Goal: Information Seeking & Learning: Learn about a topic

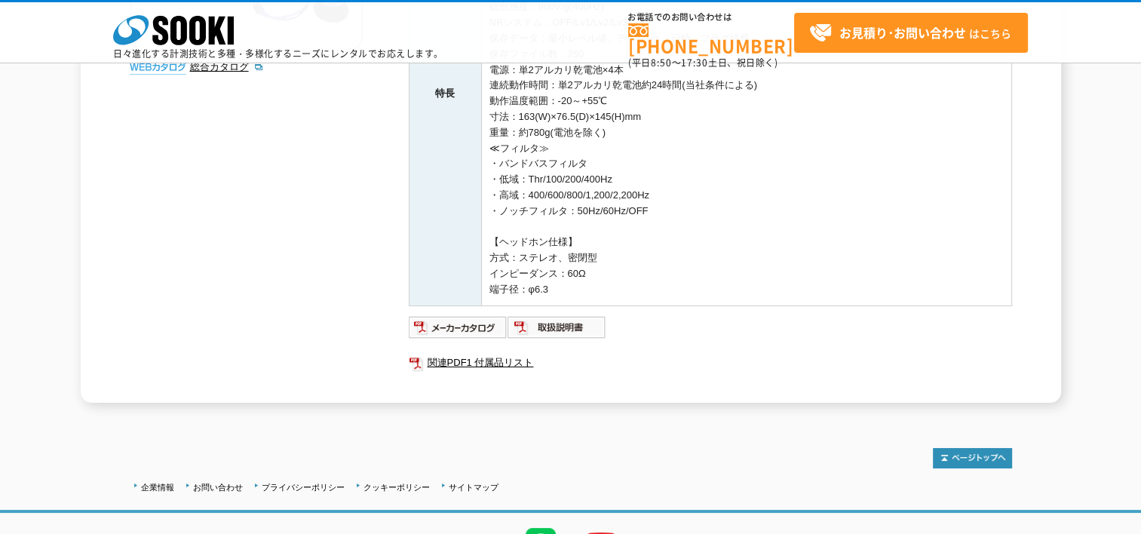
scroll to position [452, 0]
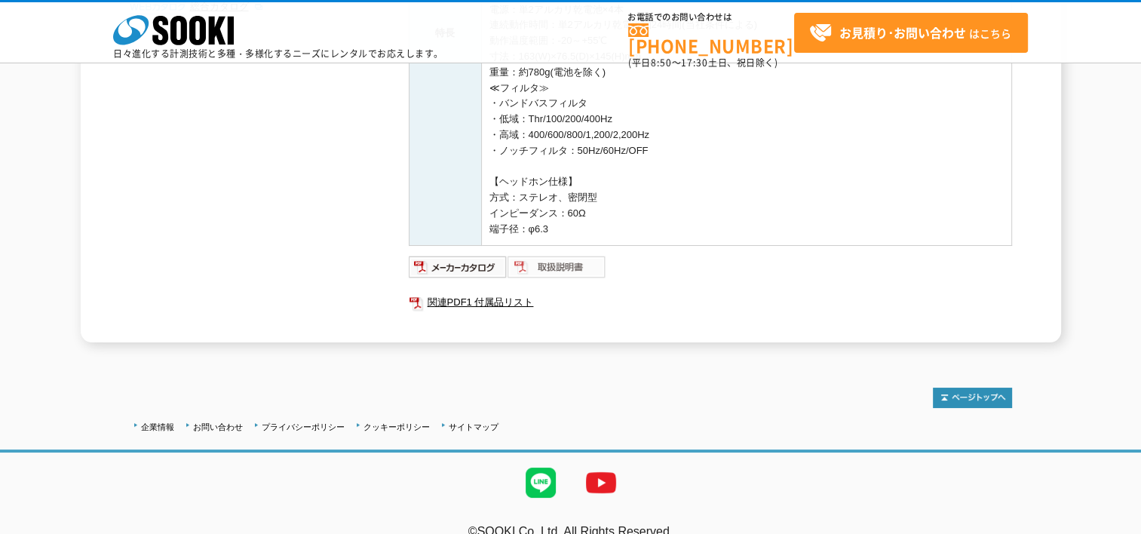
click at [551, 262] on img at bounding box center [557, 267] width 99 height 24
click at [453, 262] on img at bounding box center [458, 267] width 99 height 24
click at [459, 296] on link "関連PDF1 付属品リスト" at bounding box center [710, 303] width 603 height 20
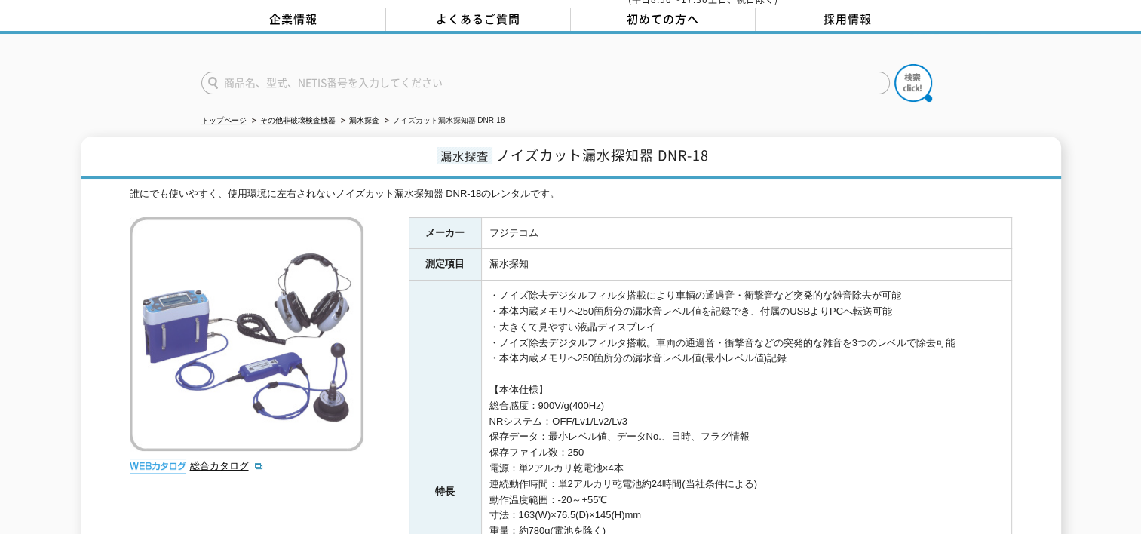
scroll to position [0, 0]
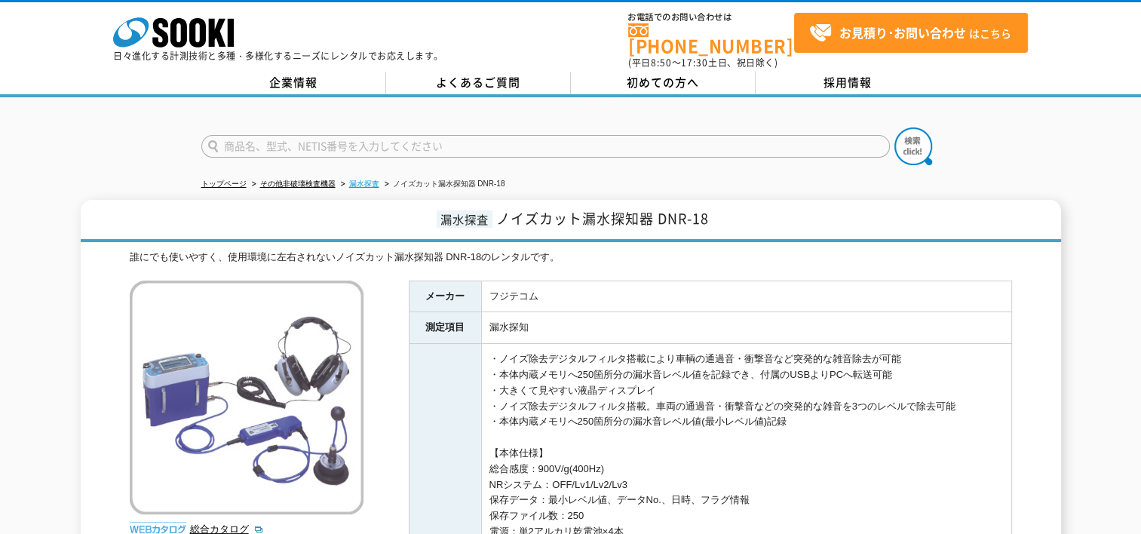
click at [361, 179] on link "漏水探査" at bounding box center [364, 183] width 30 height 8
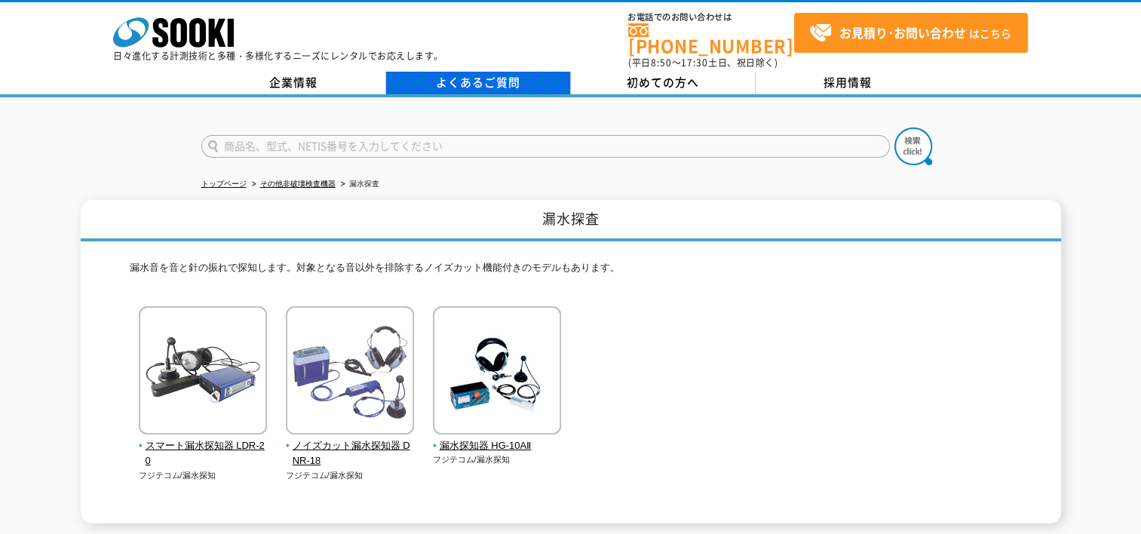
click at [479, 72] on link "よくあるご質問" at bounding box center [478, 83] width 185 height 23
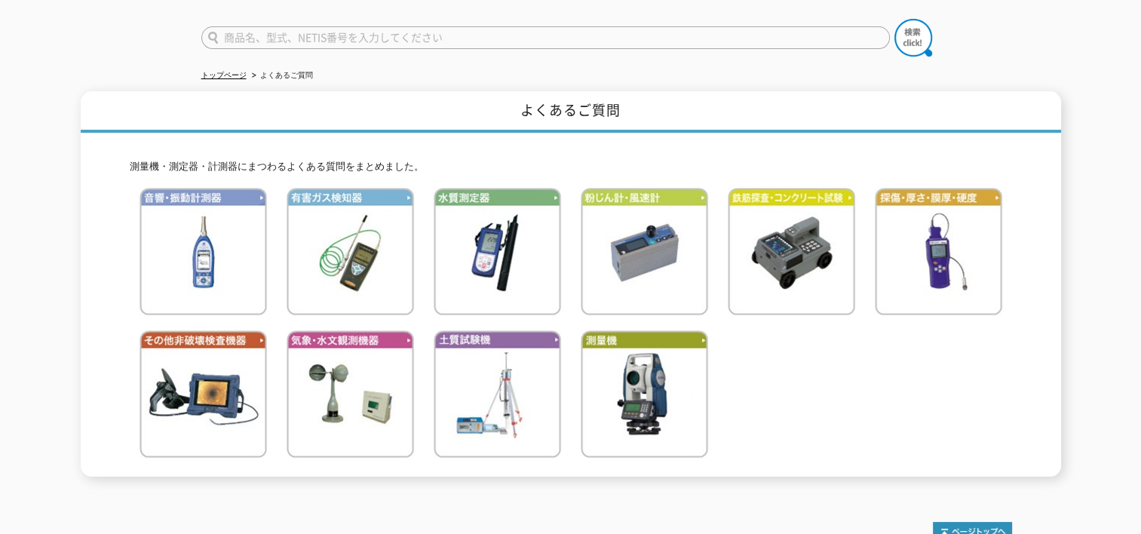
scroll to position [104, 0]
